Goal: Check status: Check status

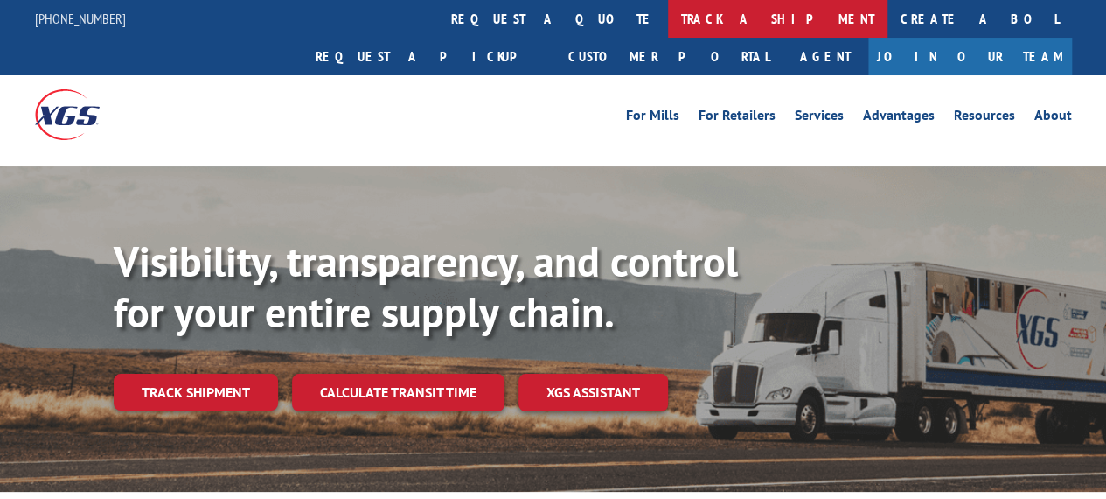
click at [668, 16] on link "track a shipment" at bounding box center [778, 19] width 220 height 38
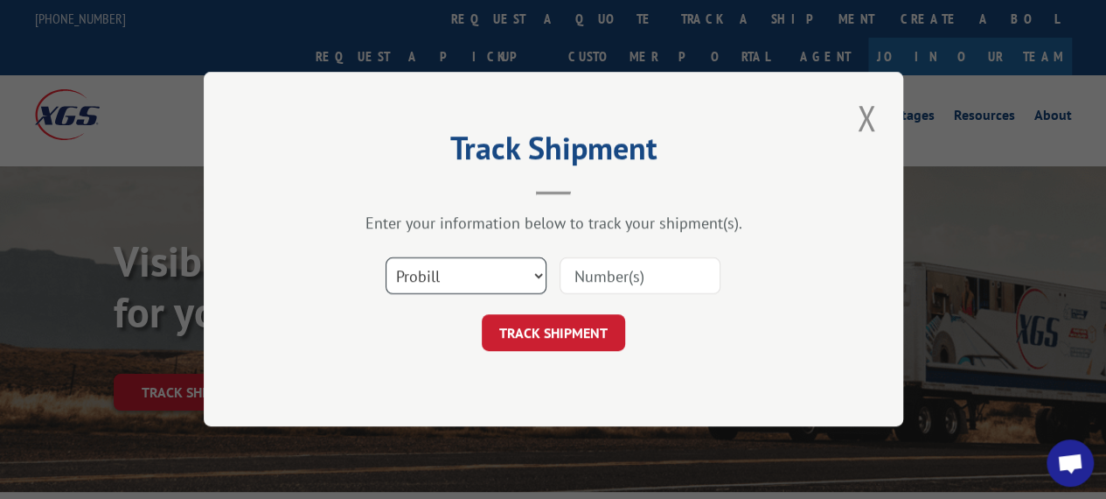
click at [536, 277] on select "Select category... Probill BOL PO" at bounding box center [466, 276] width 161 height 37
select select "bol"
click at [386, 258] on select "Select category... Probill BOL PO" at bounding box center [466, 276] width 161 height 37
click at [594, 281] on input at bounding box center [640, 276] width 161 height 37
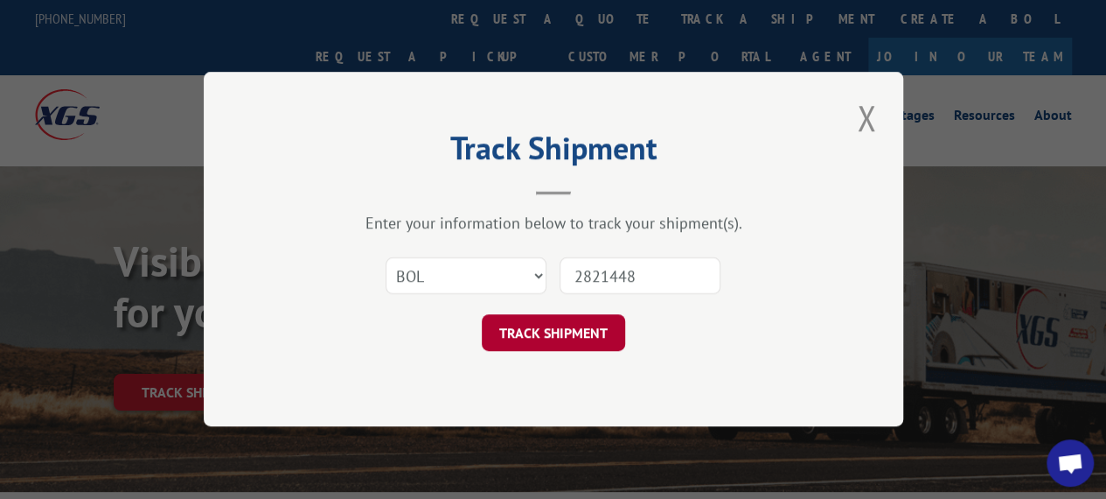
type input "2821448"
click at [546, 340] on button "TRACK SHIPMENT" at bounding box center [553, 333] width 143 height 37
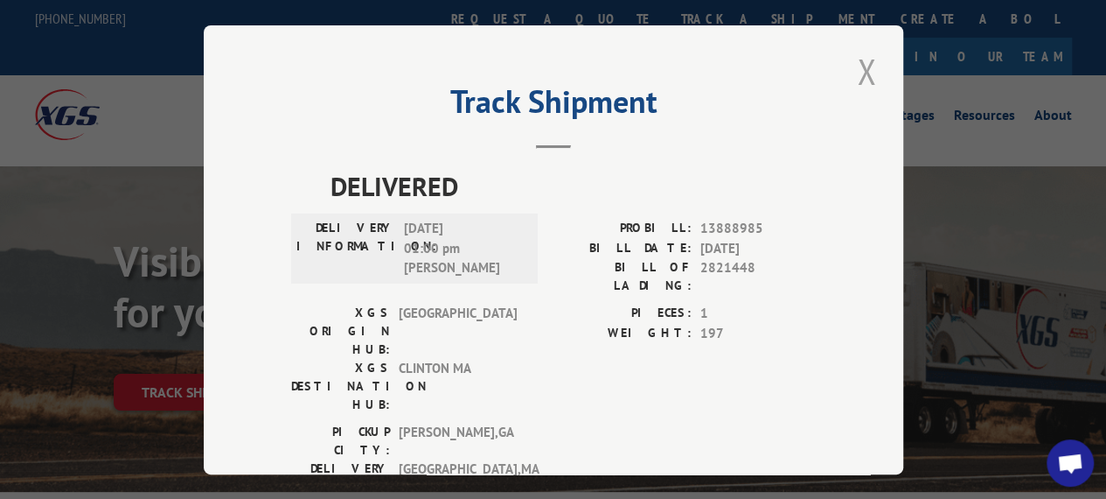
click at [857, 64] on button "Close modal" at bounding box center [867, 71] width 30 height 48
